Goal: Task Accomplishment & Management: Manage account settings

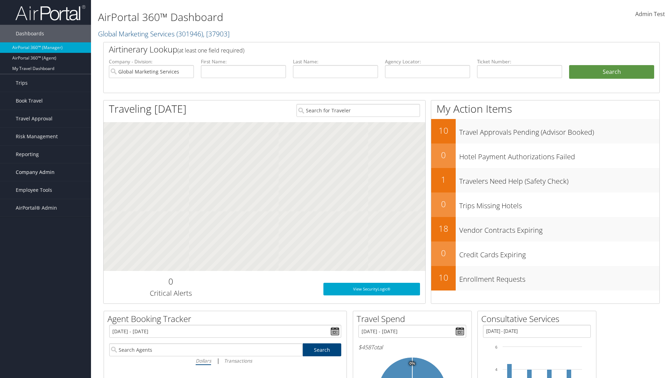
click at [45, 172] on span "Company Admin" at bounding box center [35, 171] width 39 height 17
click at [0, 0] on link "Airtinerary® Settings" at bounding box center [0, 0] width 0 height 0
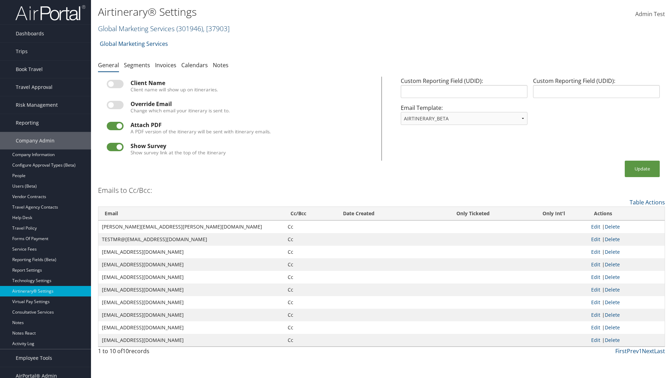
click at [135, 28] on link "Global Marketing Services ( 301946 ) , [ 37903 ]" at bounding box center [164, 28] width 132 height 9
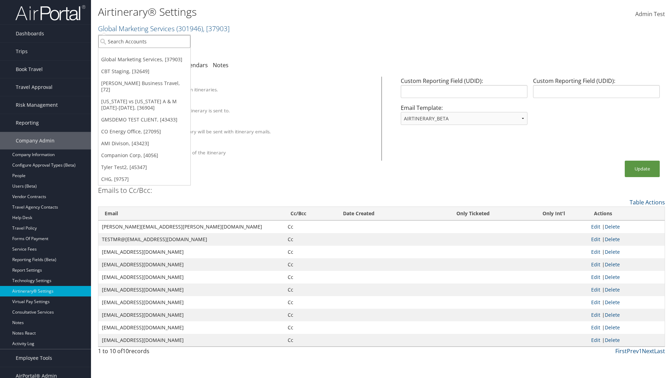
click at [144, 41] on input "search" at bounding box center [144, 41] width 92 height 13
type input "Global Marketing Services"
click at [151, 54] on div "Global Marketing Services (301946), [37903]" at bounding box center [150, 54] width 113 height 6
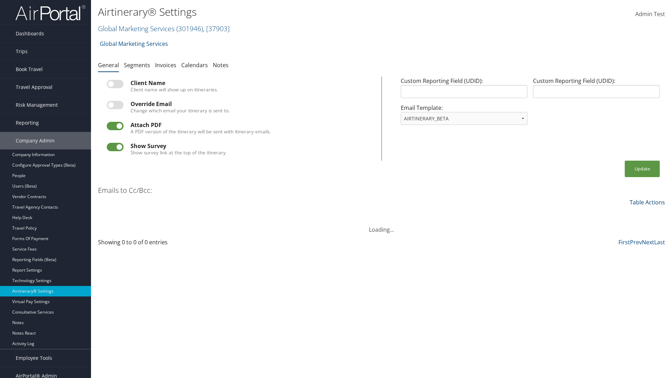
click at [647, 202] on link "Table Actions" at bounding box center [646, 202] width 35 height 8
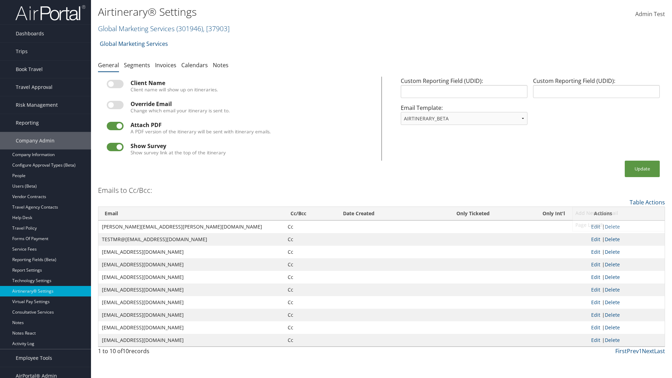
click at [618, 213] on link "Add New Cc Email" at bounding box center [618, 213] width 92 height 12
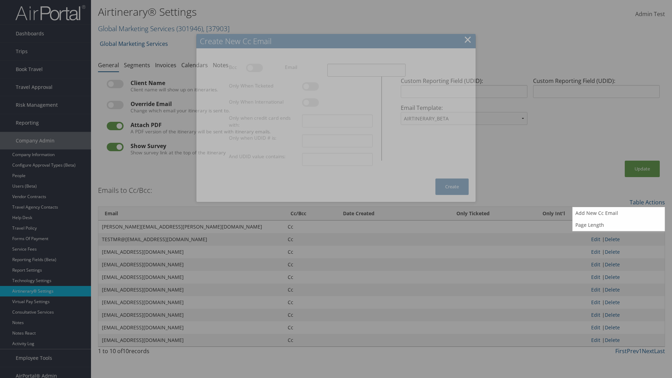
click at [366, 70] on input "Email" at bounding box center [366, 70] width 78 height 13
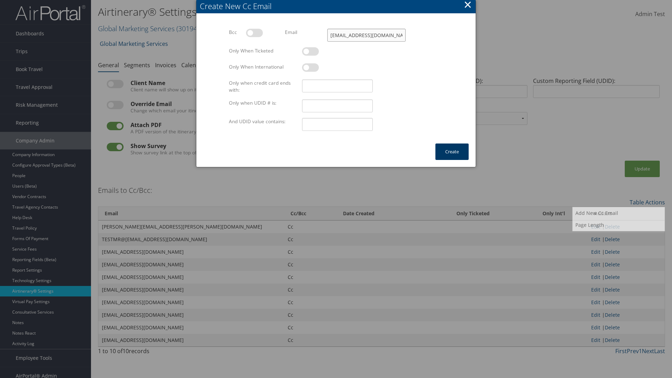
type input "[EMAIL_ADDRESS][DOMAIN_NAME]"
click at [452, 151] on button "Create" at bounding box center [451, 151] width 33 height 16
